Goal: Navigation & Orientation: Go to known website

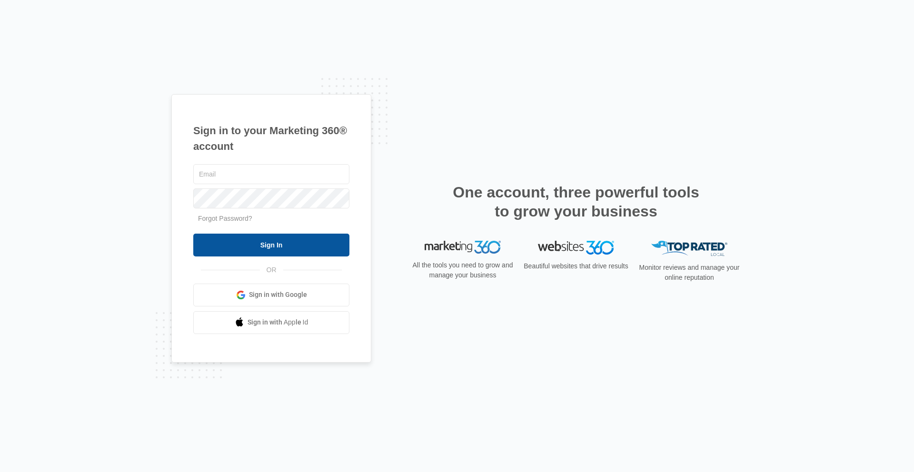
type input "[PERSON_NAME][EMAIL_ADDRESS][PERSON_NAME][DOMAIN_NAME]"
click at [252, 241] on input "Sign In" at bounding box center [271, 245] width 156 height 23
